Goal: Use online tool/utility: Use online tool/utility

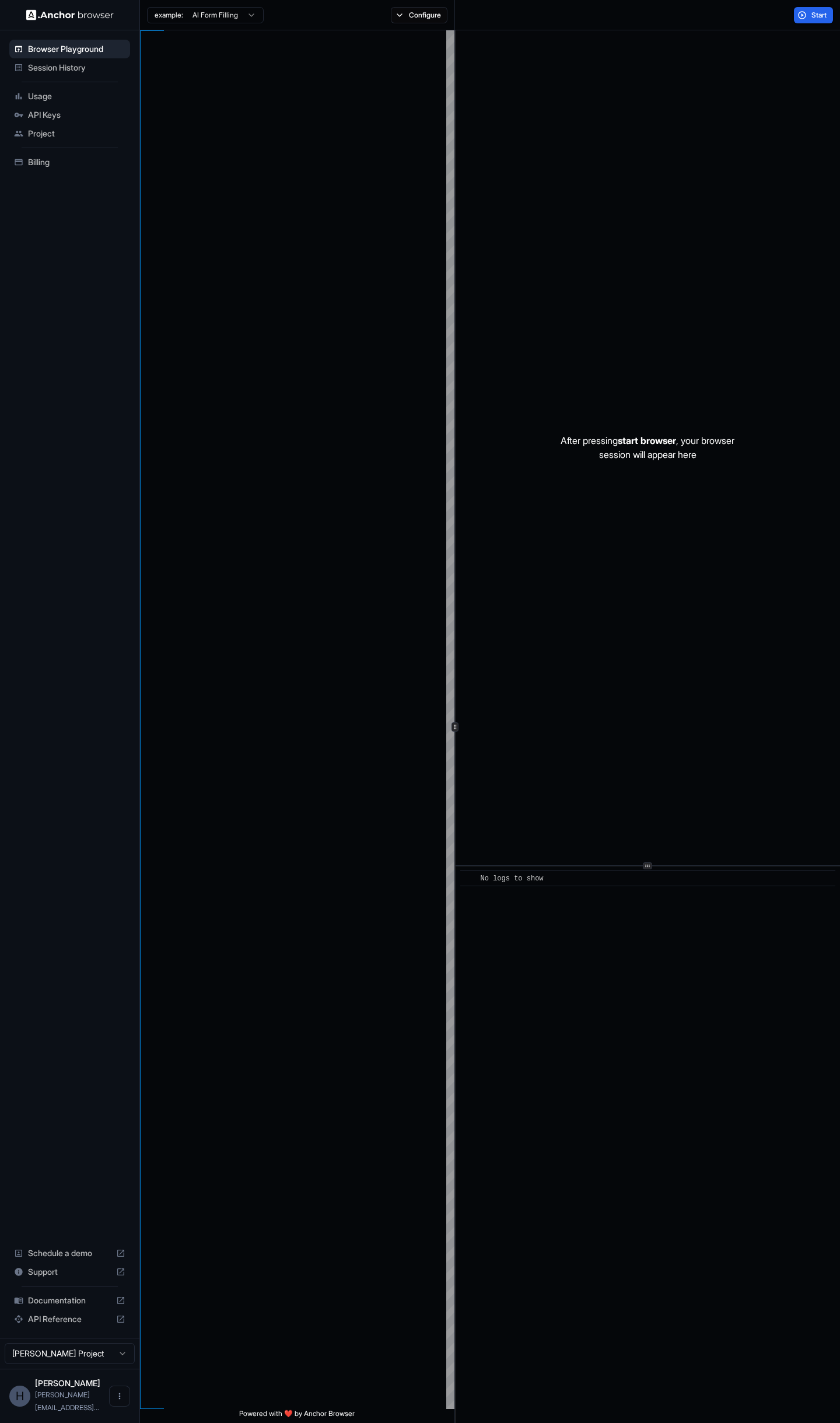
type textarea "**********"
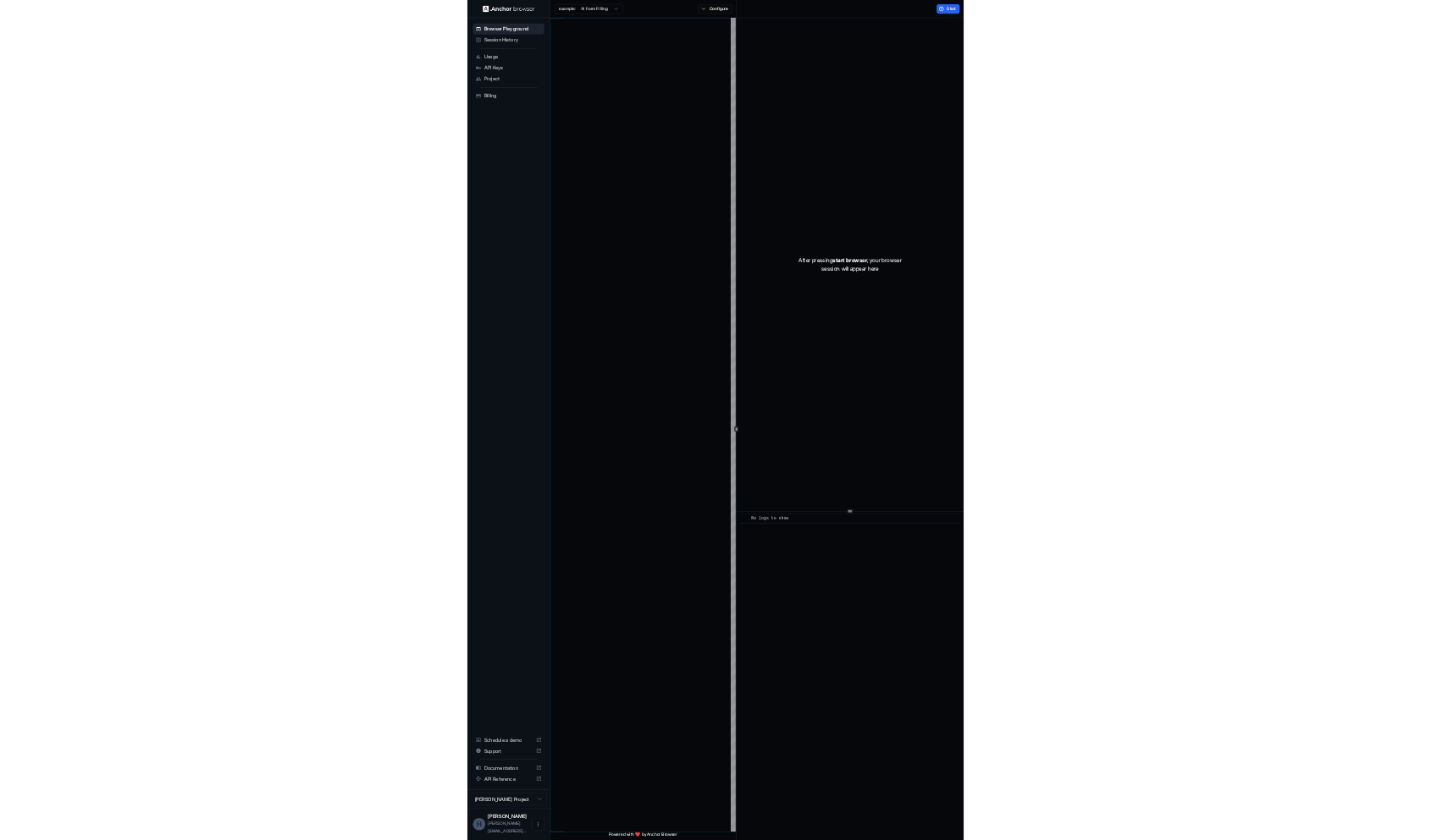
scroll to position [106, 0]
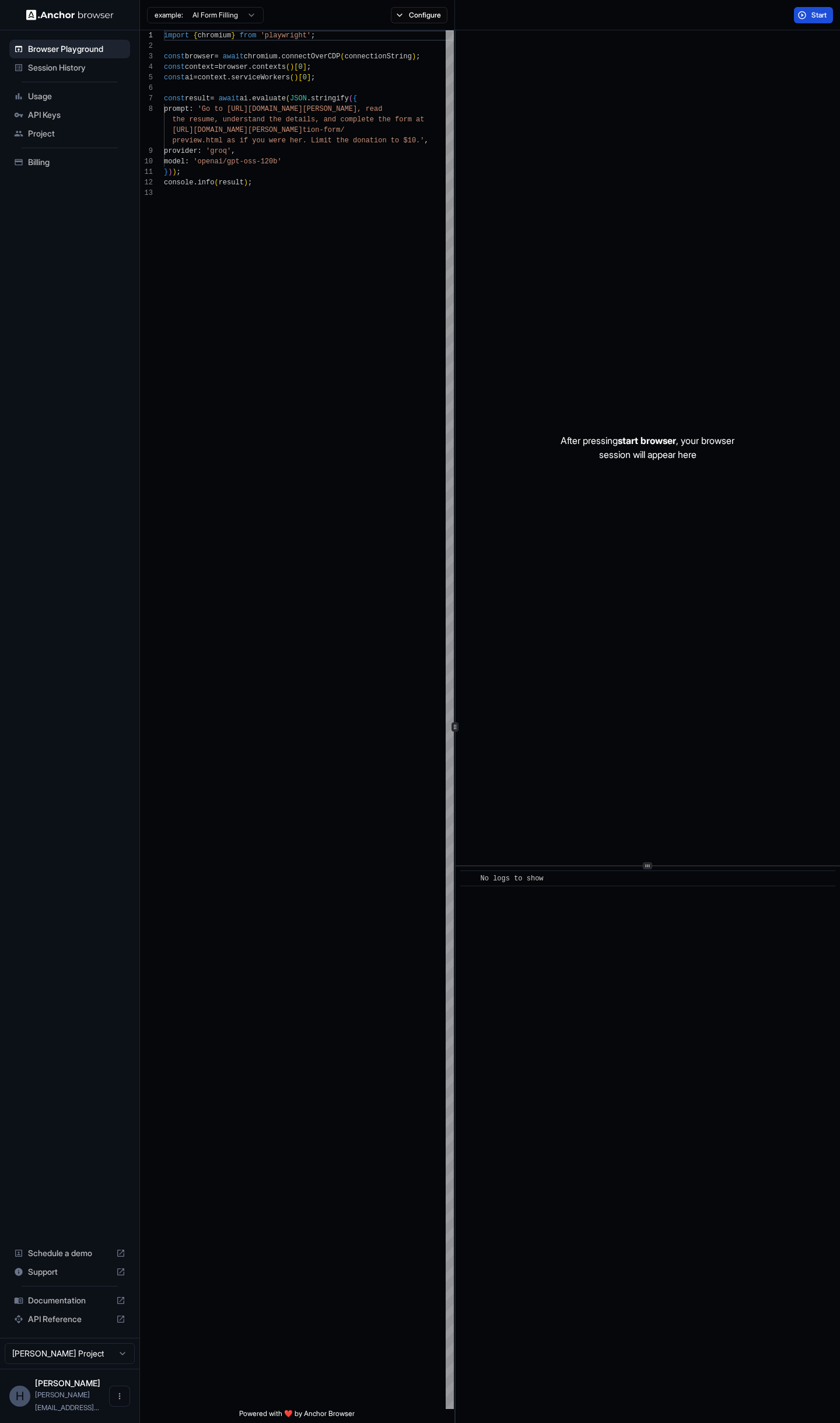
click at [809, 19] on button "Start" at bounding box center [813, 15] width 39 height 16
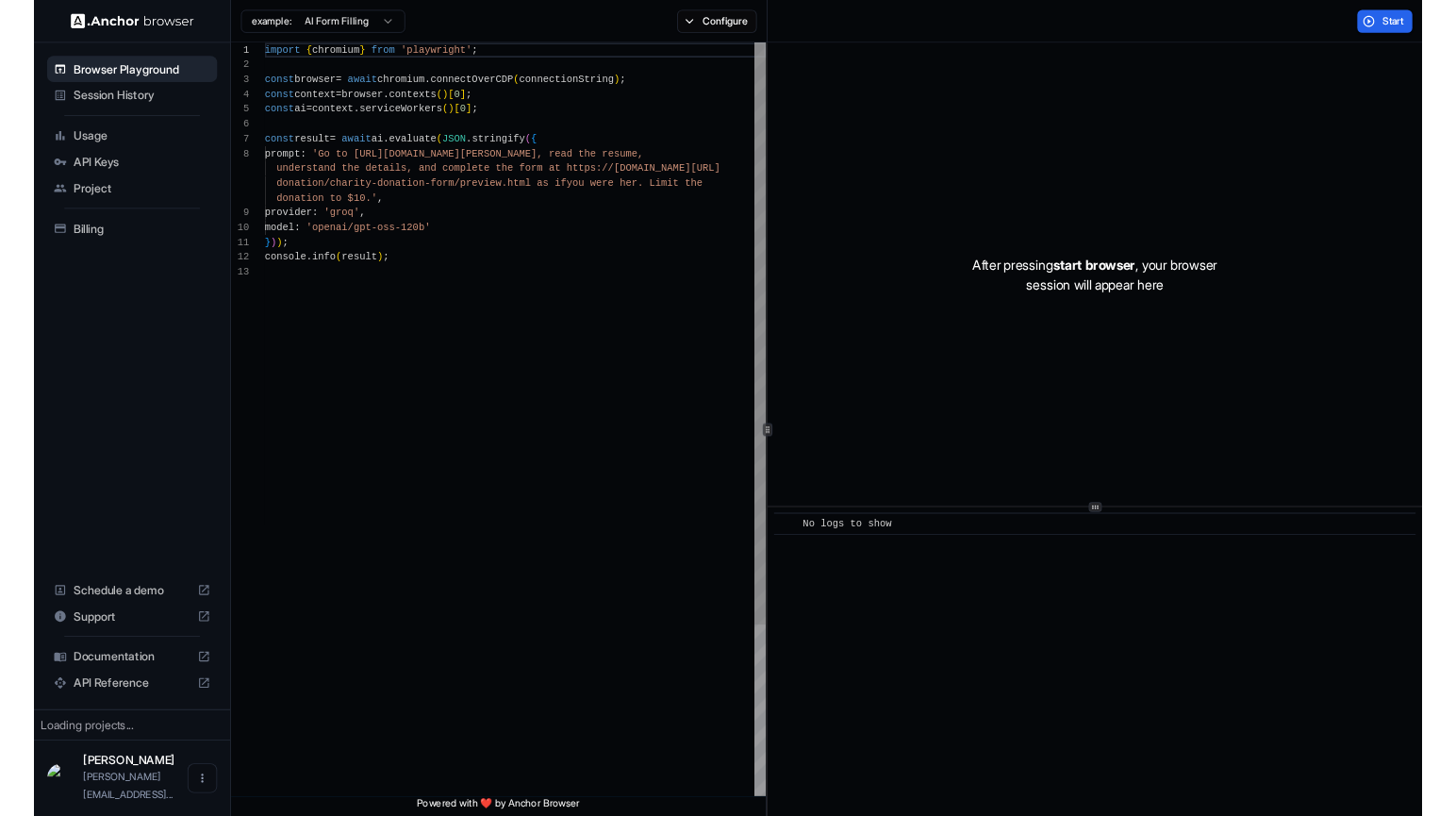
scroll to position [118, 0]
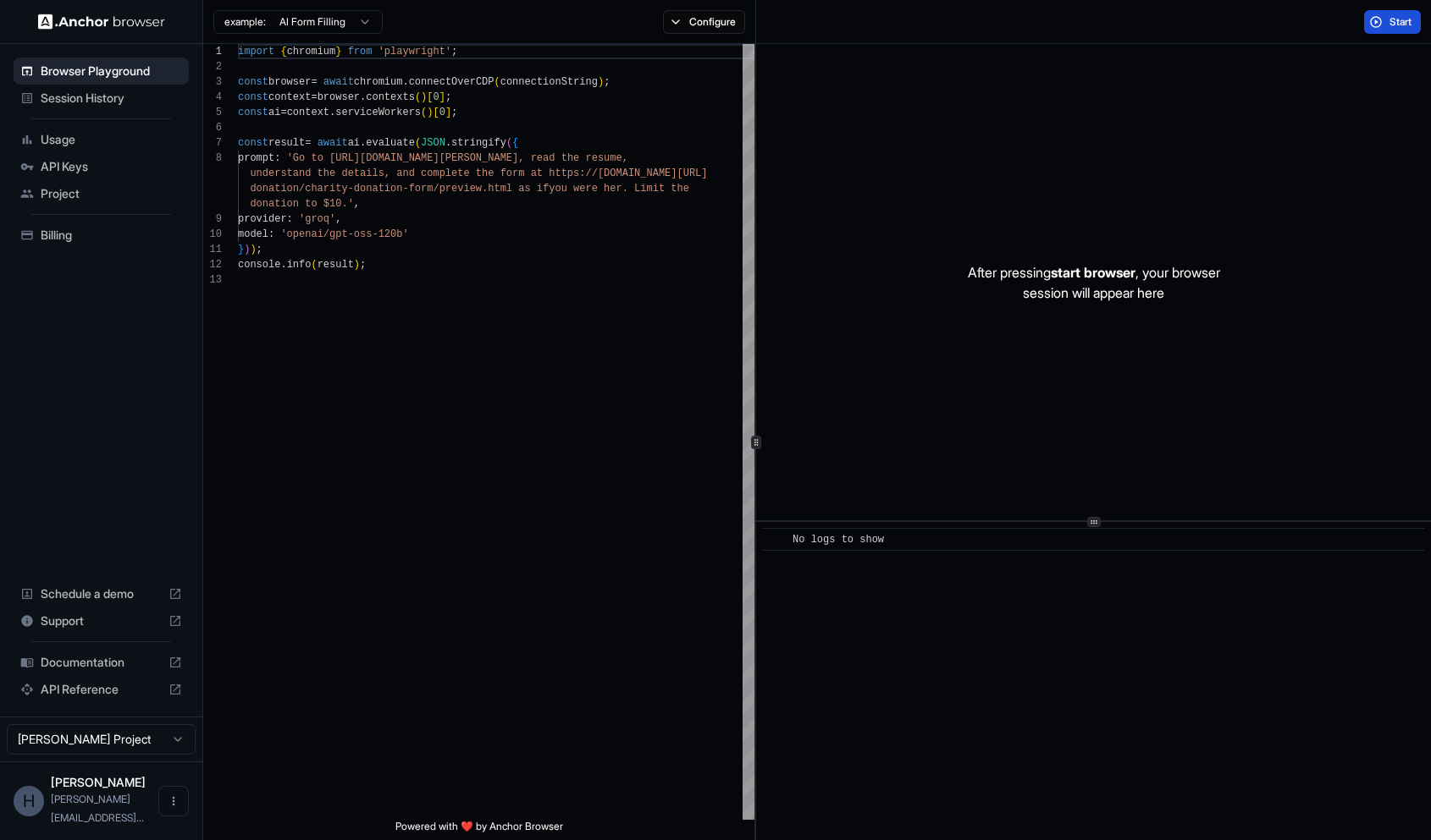
click at [1401, 19] on span "Start" at bounding box center [1401, 21] width 24 height 13
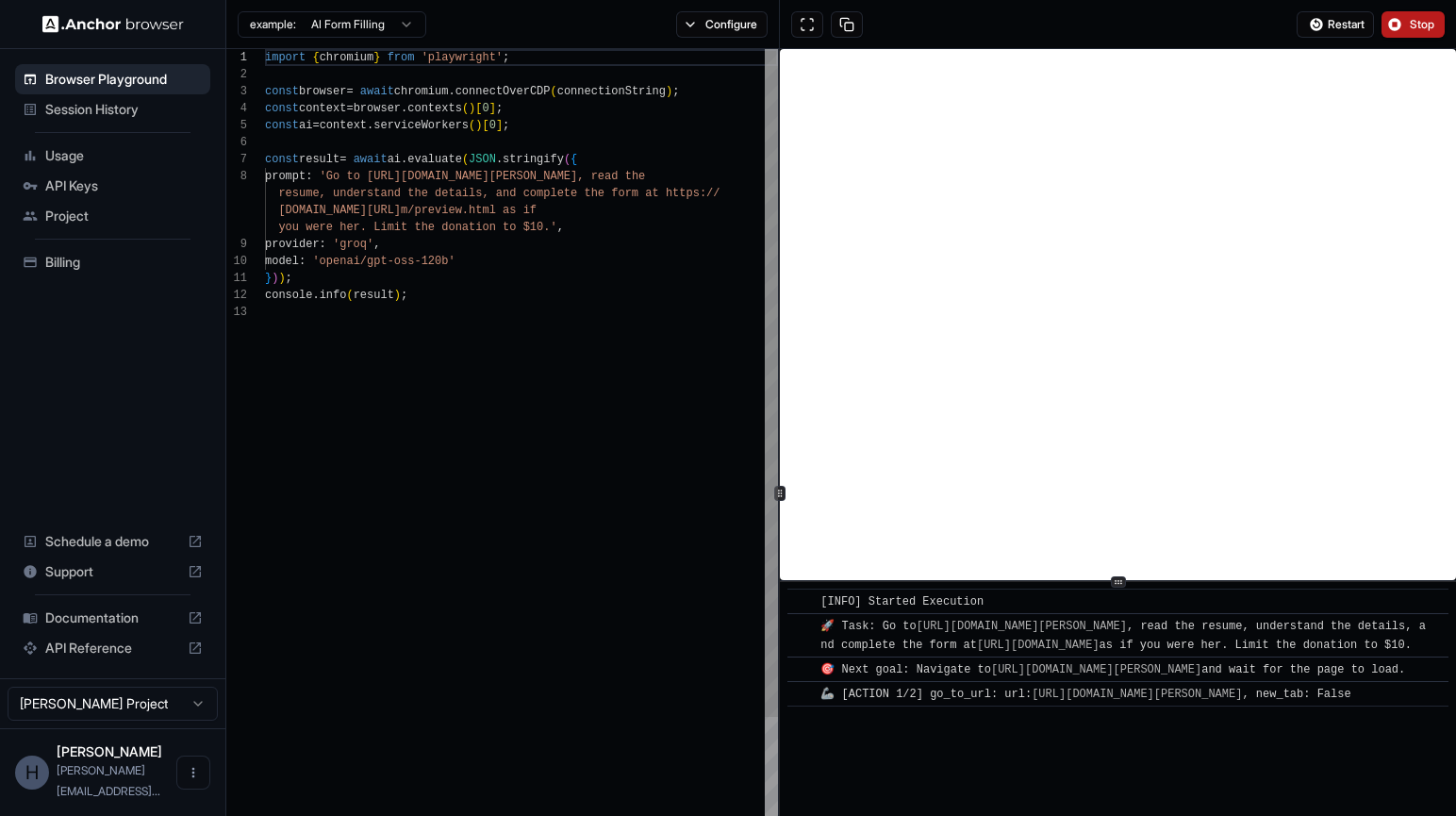
click at [551, 563] on div "import { chromium } from 'playwright' ; const browser = await chromium . connec…" at bounding box center [522, 609] width 513 height 1120
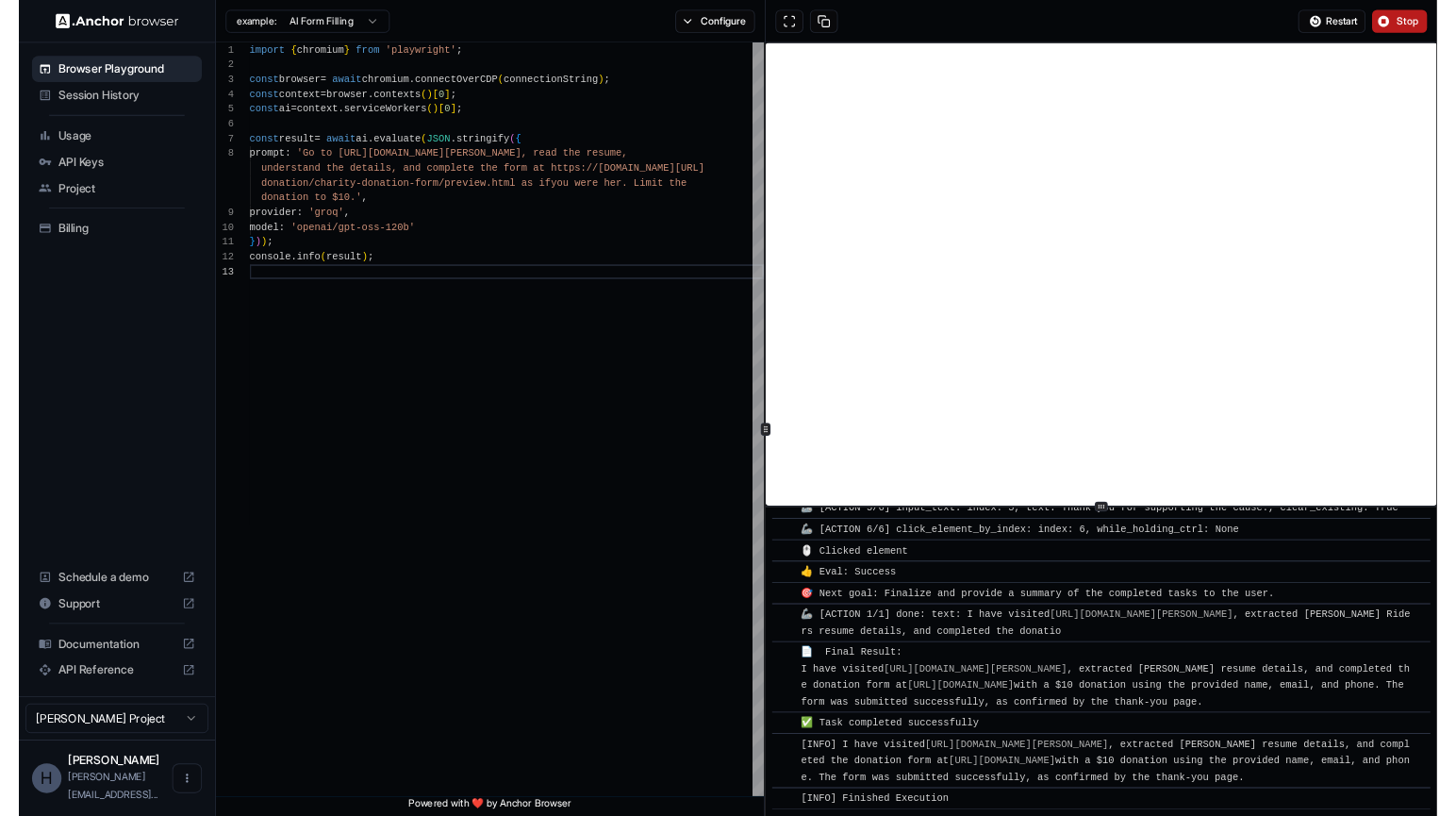
scroll to position [1038, 0]
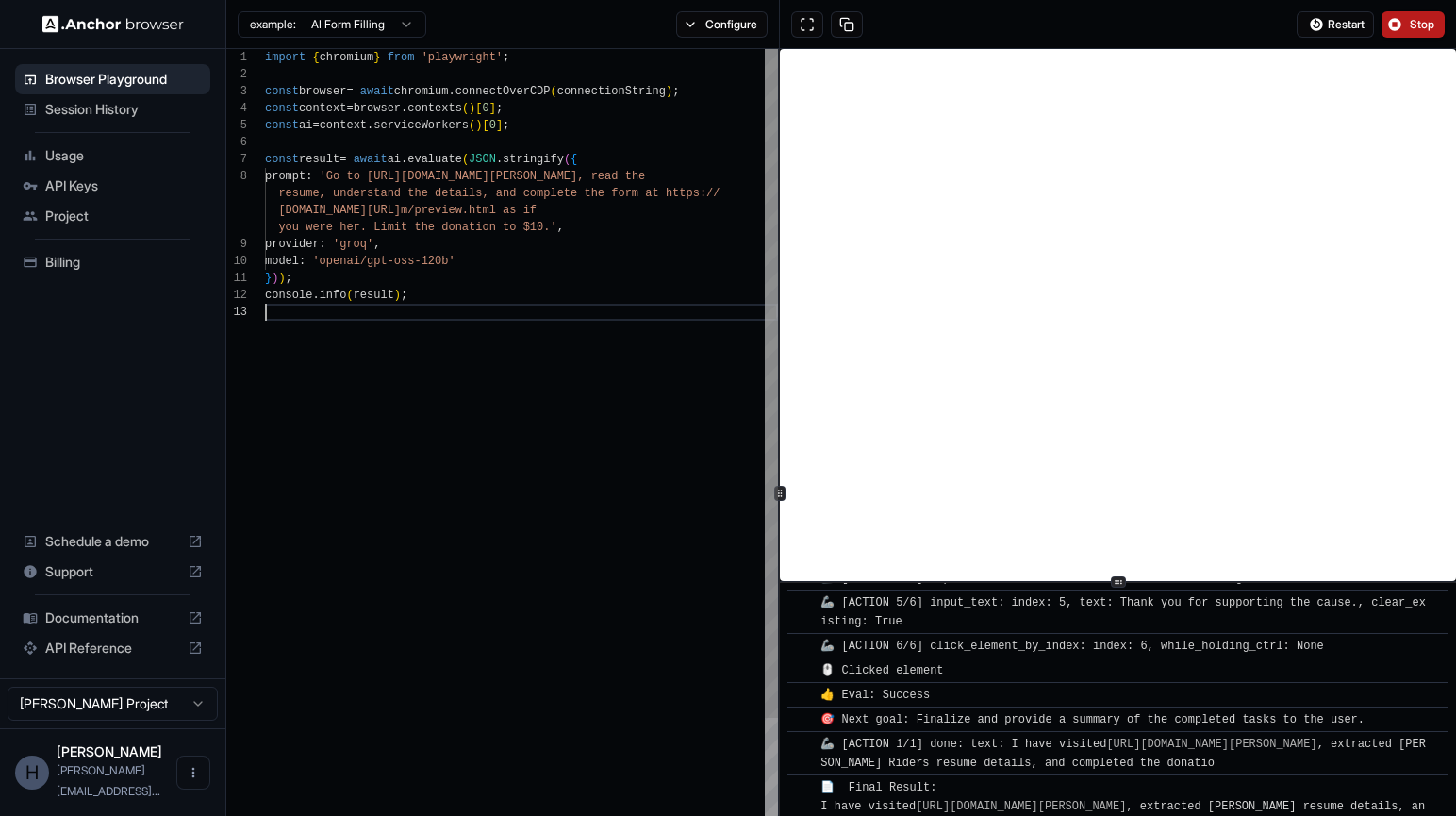
click at [538, 298] on div "console . info ( result ) ;" at bounding box center [522, 295] width 513 height 17
click at [691, 469] on div "import { chromium } from 'playwright' ; const browser = await chromium . connec…" at bounding box center [522, 610] width 513 height 1121
type textarea "**********"
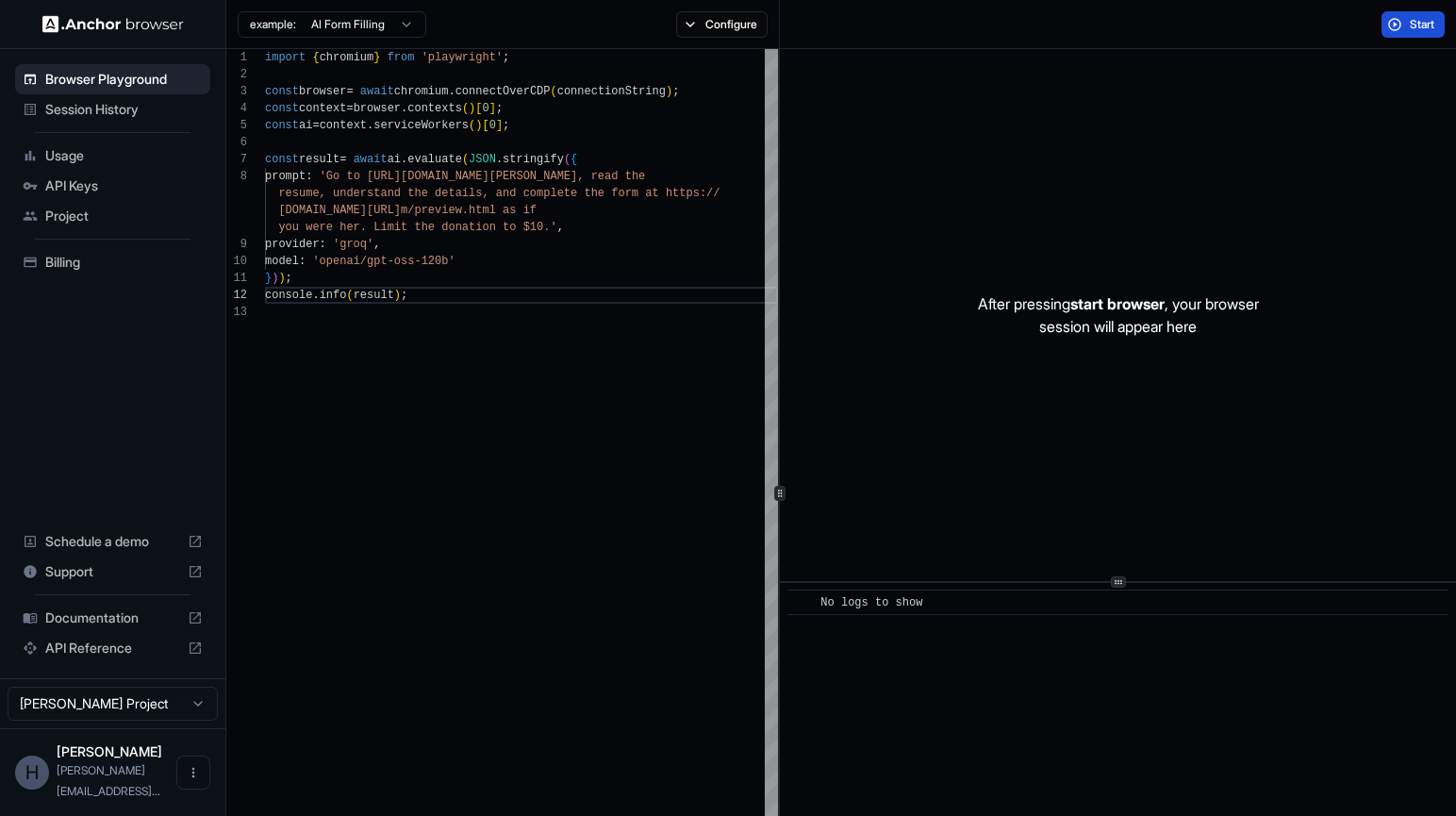
scroll to position [0, 0]
